Goal: Task Accomplishment & Management: Manage account settings

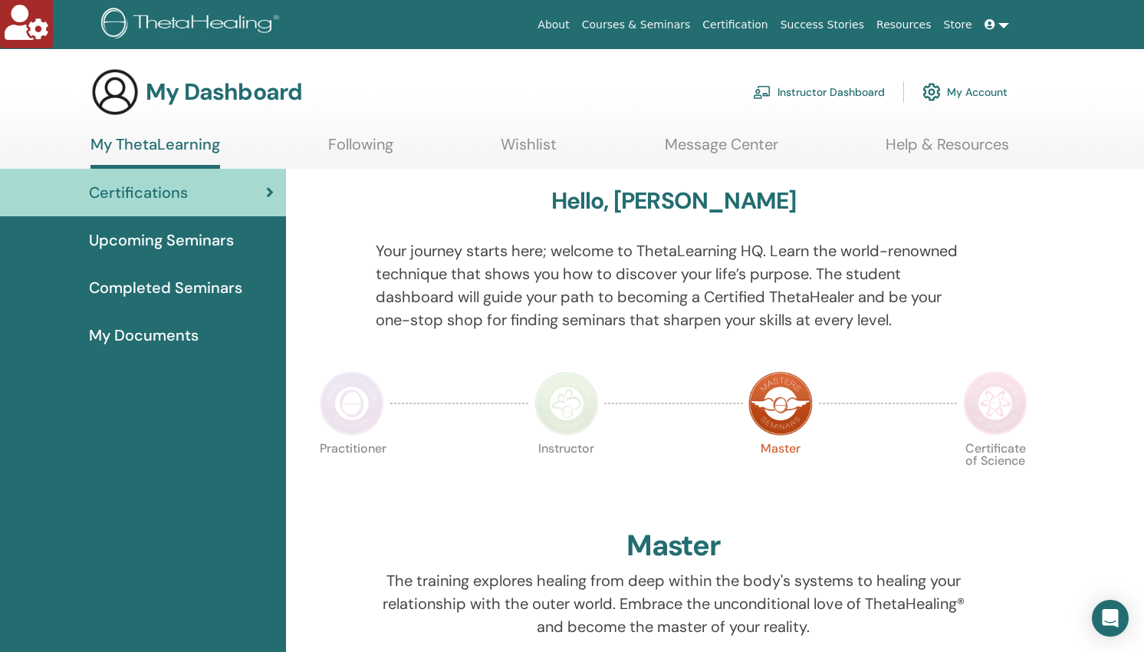
click at [837, 87] on link "Instructor Dashboard" at bounding box center [819, 92] width 132 height 34
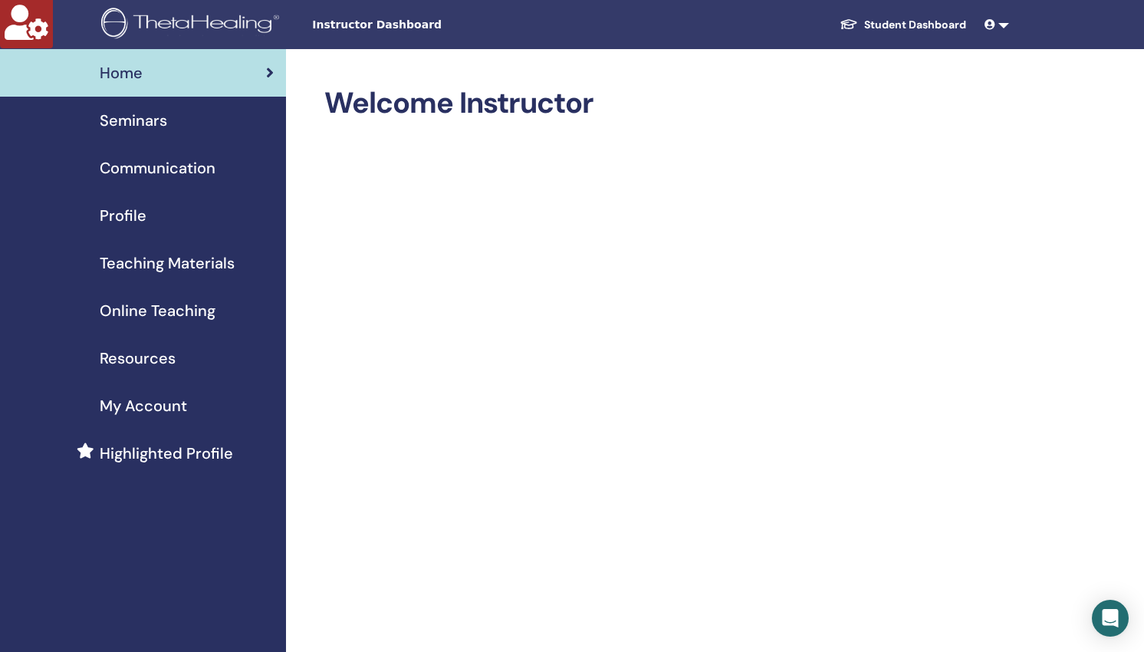
click at [129, 124] on span "Seminars" at bounding box center [133, 120] width 67 height 23
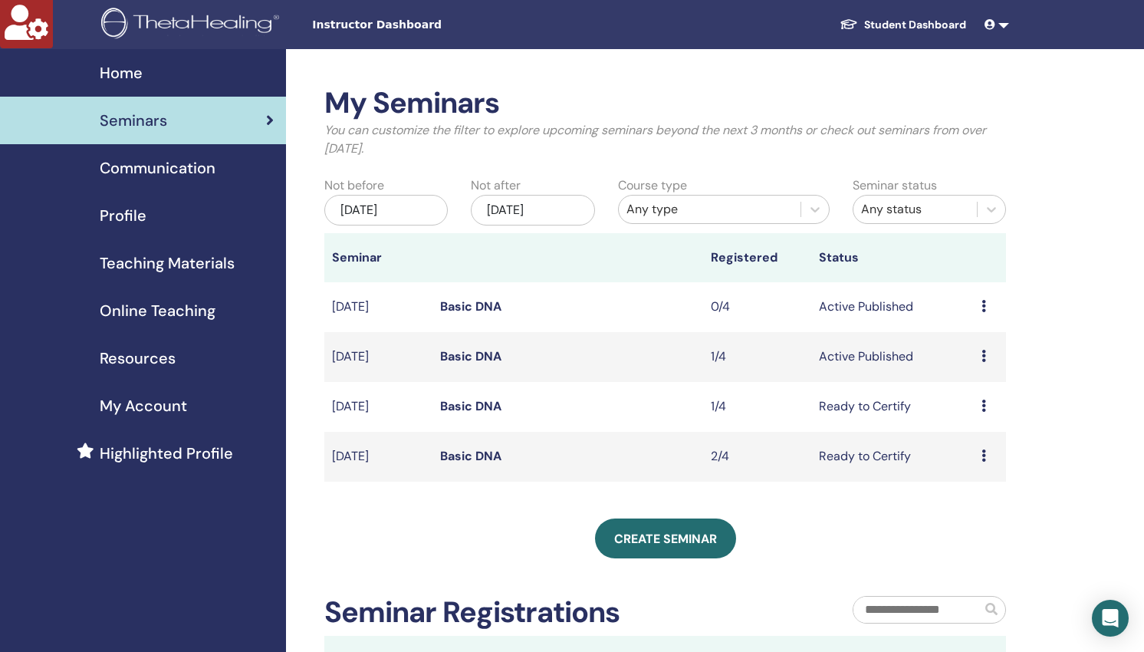
click at [463, 458] on link "Basic DNA" at bounding box center [470, 456] width 61 height 16
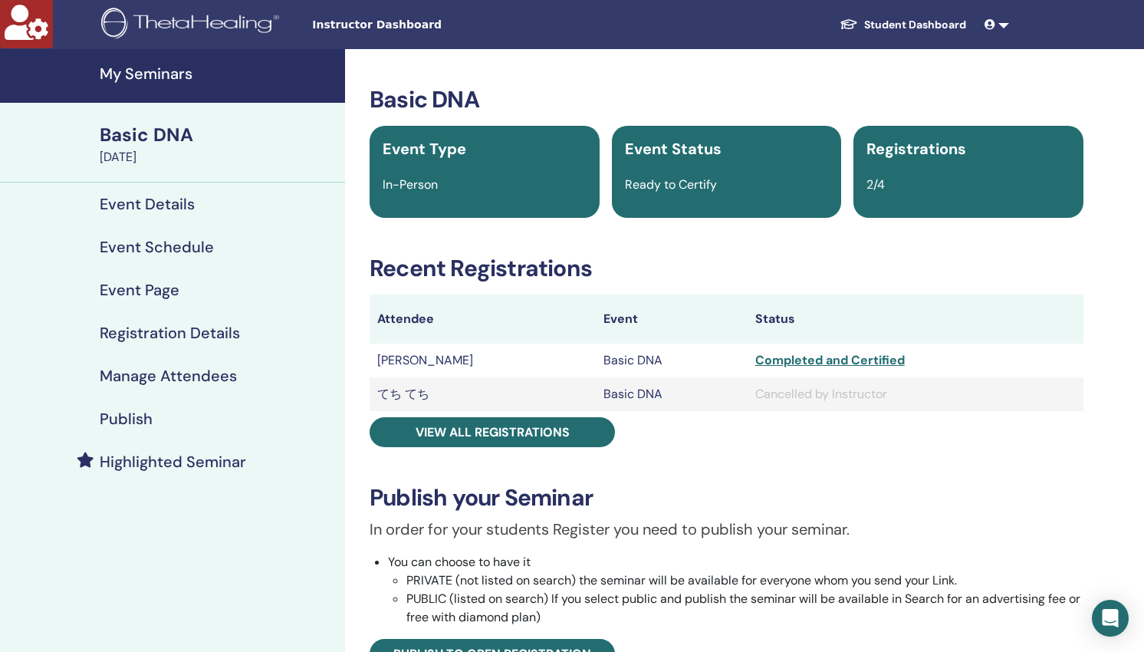
click at [182, 375] on h4 "Manage Attendees" at bounding box center [168, 375] width 137 height 18
